Goal: Task Accomplishment & Management: Manage account settings

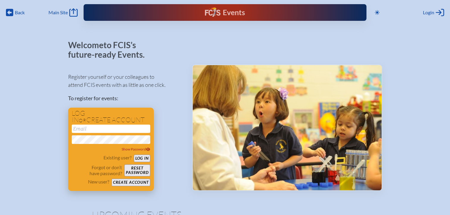
type input "[EMAIL_ADDRESS][DOMAIN_NAME]"
click at [142, 157] on button "Log in" at bounding box center [142, 158] width 16 height 7
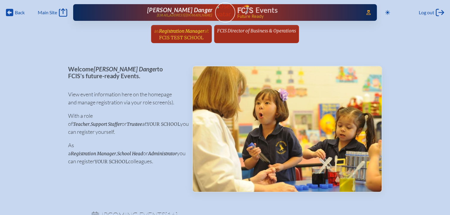
click at [191, 33] on span "Registration Manager" at bounding box center [181, 31] width 45 height 6
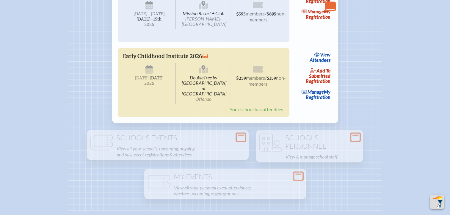
scroll to position [1338, 0]
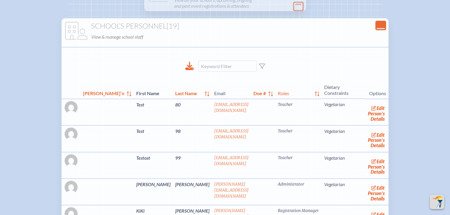
scroll to position [1398, 0]
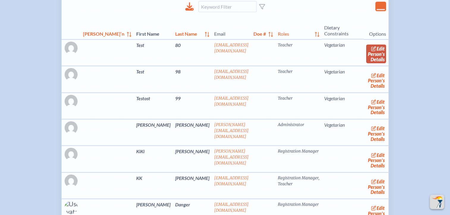
click at [366, 63] on link "edit Person’s Details" at bounding box center [376, 54] width 20 height 19
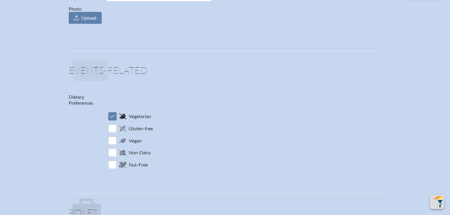
scroll to position [297, 0]
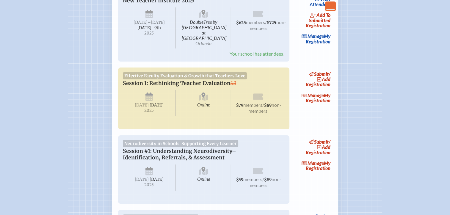
scroll to position [1398, 0]
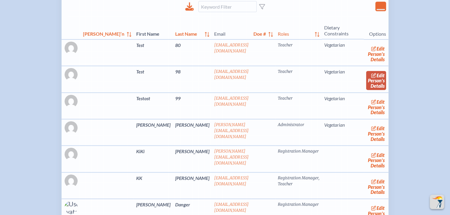
click at [366, 90] on link "edit Person’s Details" at bounding box center [376, 80] width 20 height 19
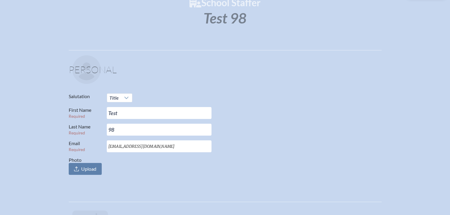
scroll to position [59, 0]
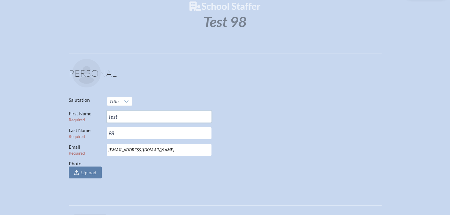
drag, startPoint x: 118, startPoint y: 116, endPoint x: 103, endPoint y: 116, distance: 15.5
click at [103, 116] on p "First Name Required Test" at bounding box center [223, 117] width 308 height 12
click at [131, 120] on input "Test" at bounding box center [159, 117] width 105 height 12
drag, startPoint x: 123, startPoint y: 133, endPoint x: 103, endPoint y: 133, distance: 19.9
click at [103, 133] on p "Last Name Required 98" at bounding box center [223, 133] width 308 height 12
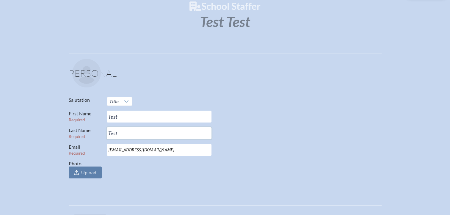
type input "Test 2"
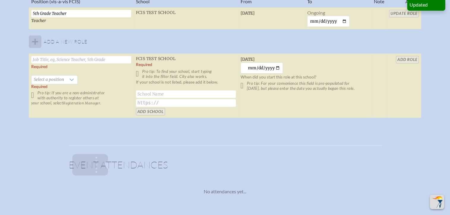
scroll to position [535, 0]
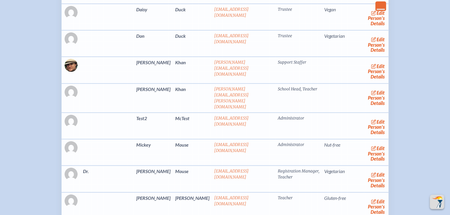
scroll to position [1636, 0]
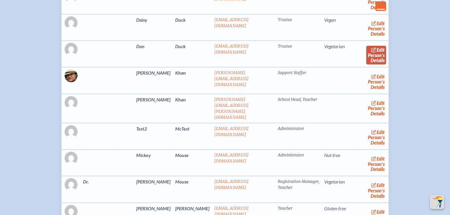
click at [366, 65] on link "edit Person’s Details" at bounding box center [376, 55] width 20 height 19
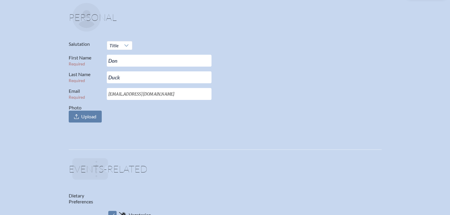
scroll to position [119, 0]
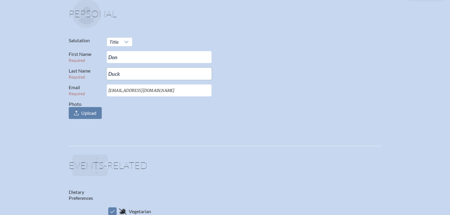
click at [134, 72] on input "Duck" at bounding box center [159, 74] width 105 height 12
type input "Ducky"
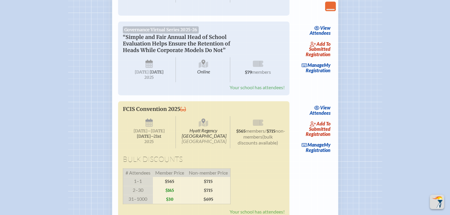
scroll to position [789, 0]
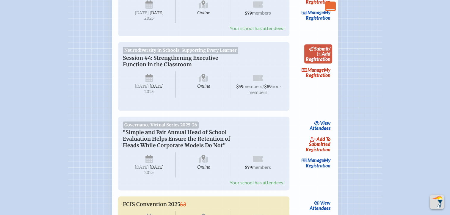
click at [326, 57] on span "add" at bounding box center [326, 54] width 9 height 6
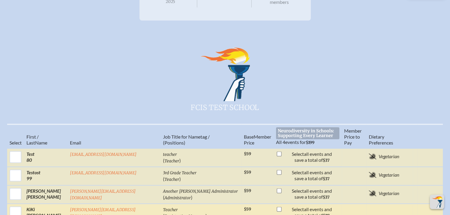
scroll to position [208, 0]
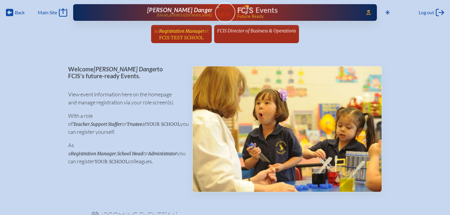
click at [199, 36] on span "FCIS Test School" at bounding box center [181, 38] width 44 height 6
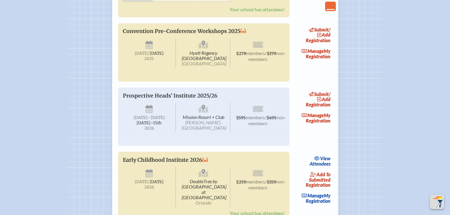
scroll to position [1041, 0]
